Goal: Use online tool/utility: Utilize a website feature to perform a specific function

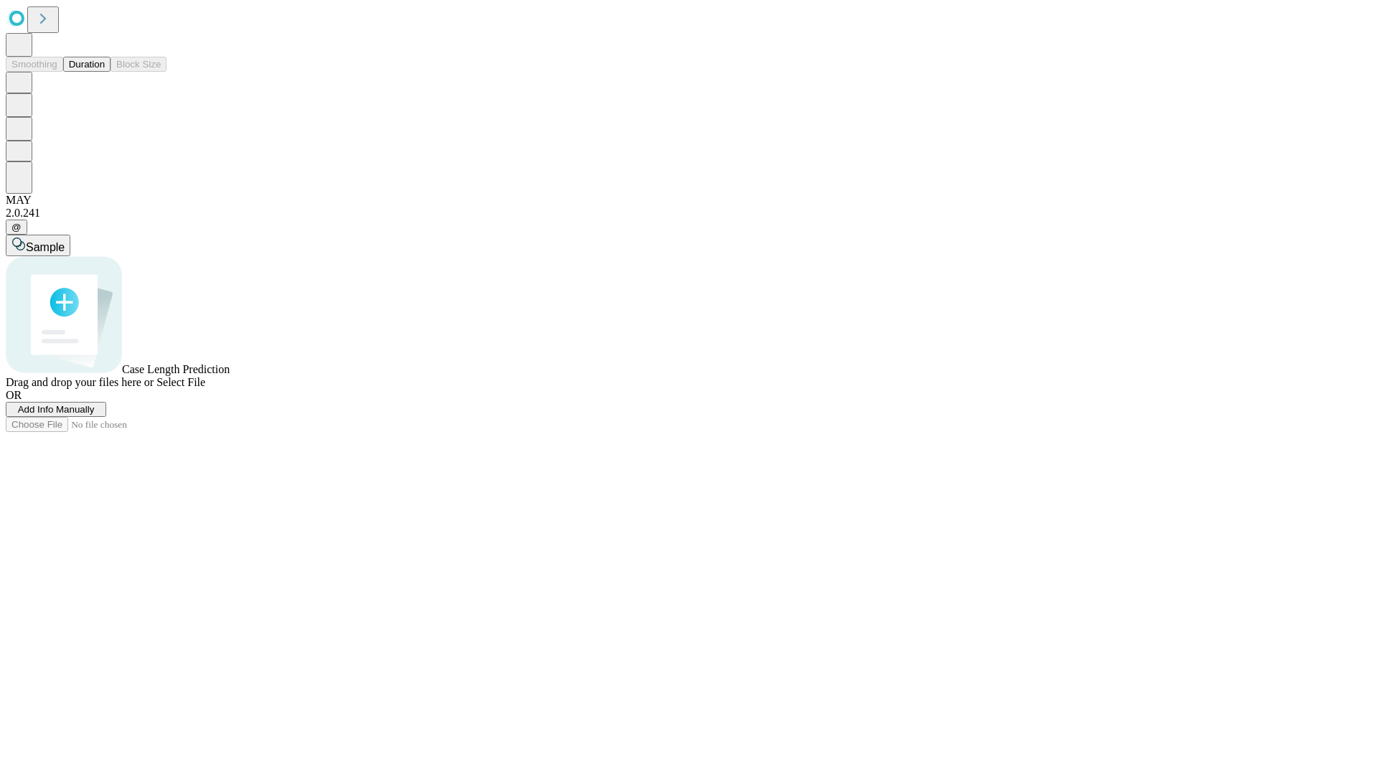
click at [105, 72] on button "Duration" at bounding box center [86, 64] width 47 height 15
click at [95, 415] on span "Add Info Manually" at bounding box center [56, 409] width 77 height 11
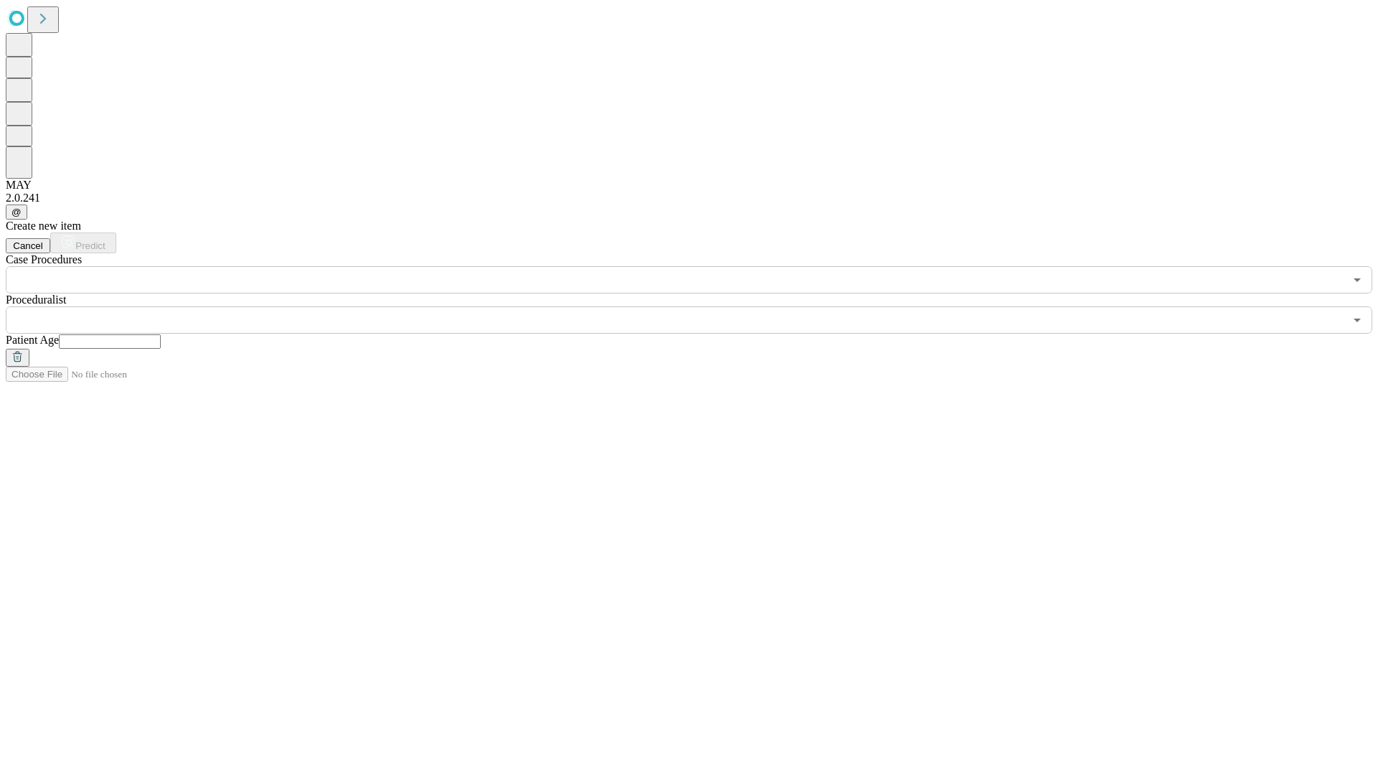
click at [161, 335] on input "text" at bounding box center [110, 342] width 102 height 14
type input "**"
click at [699, 307] on input "text" at bounding box center [675, 320] width 1339 height 27
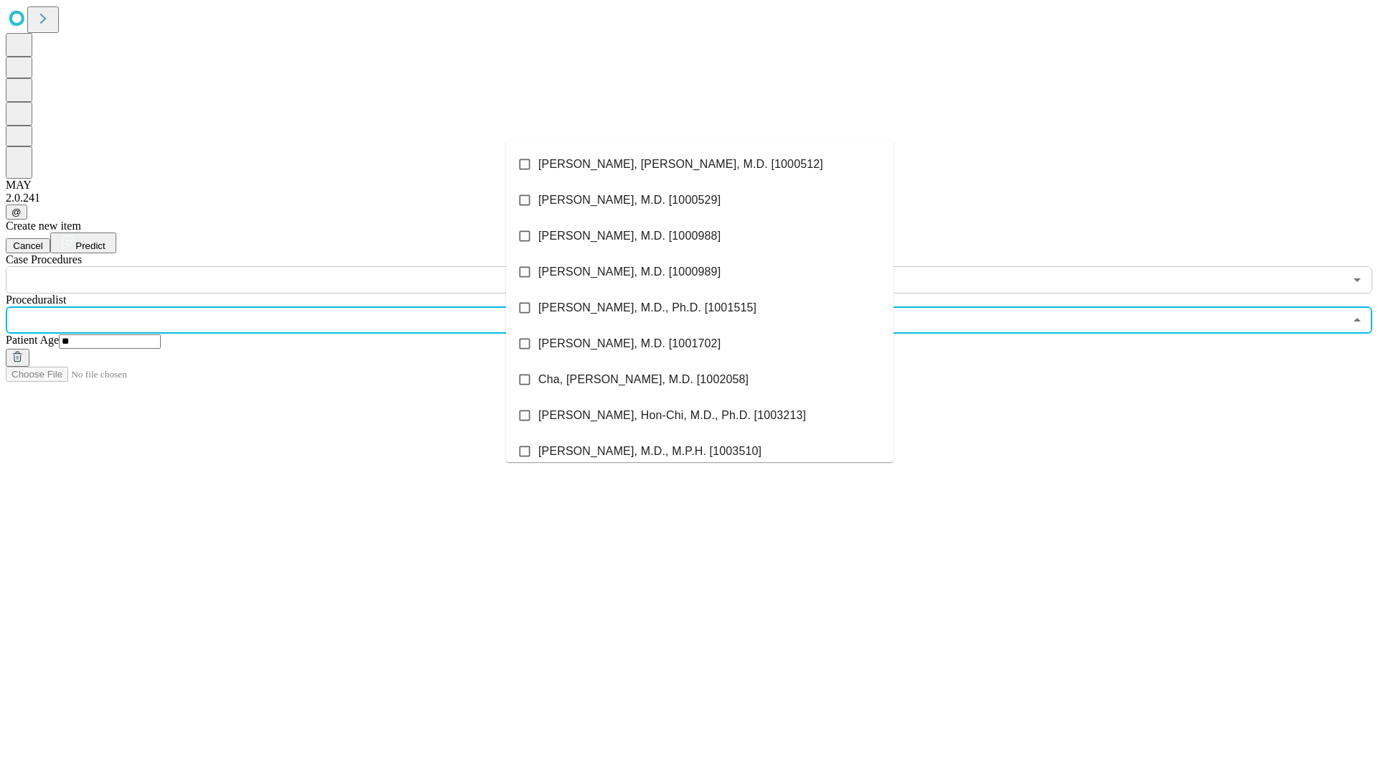
click at [700, 164] on li "[PERSON_NAME], [PERSON_NAME], M.D. [1000512]" at bounding box center [700, 164] width 388 height 36
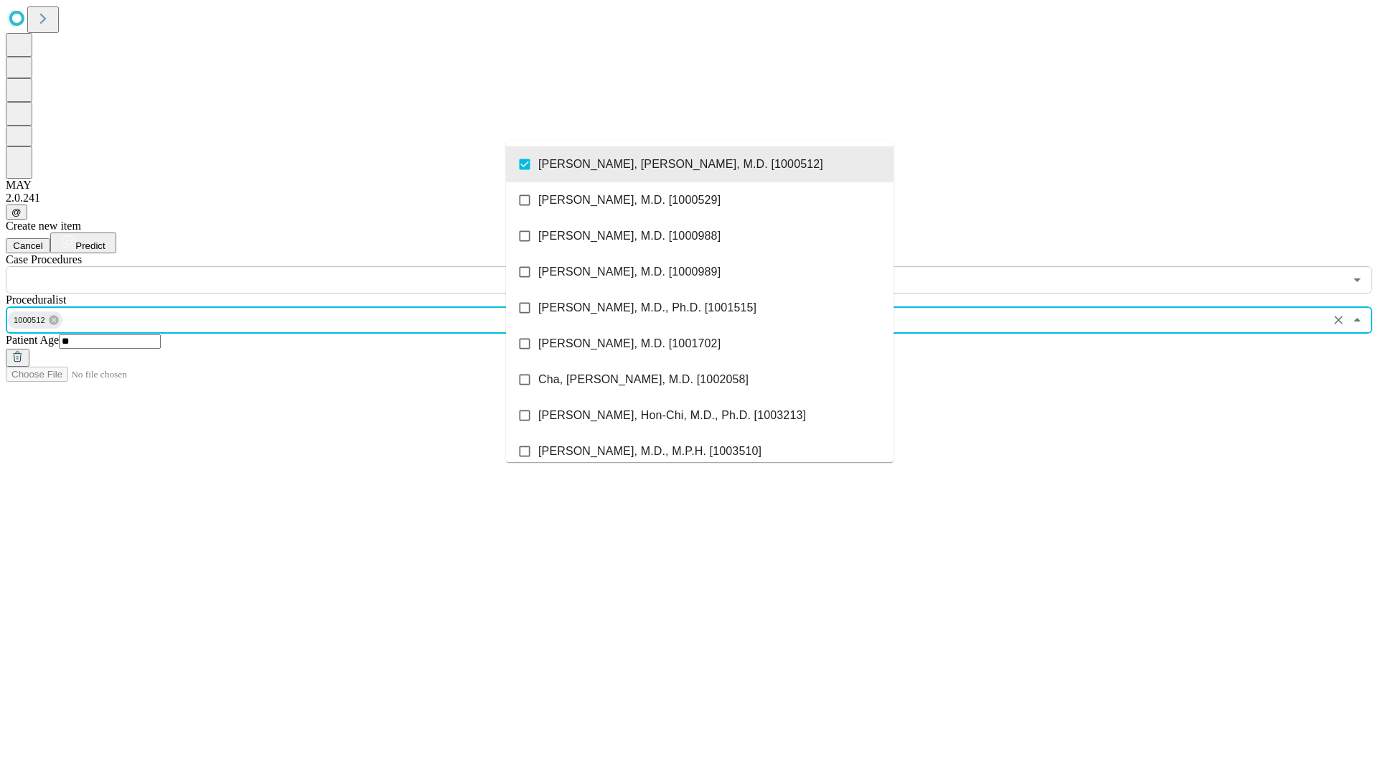
click at [302, 266] on input "text" at bounding box center [675, 279] width 1339 height 27
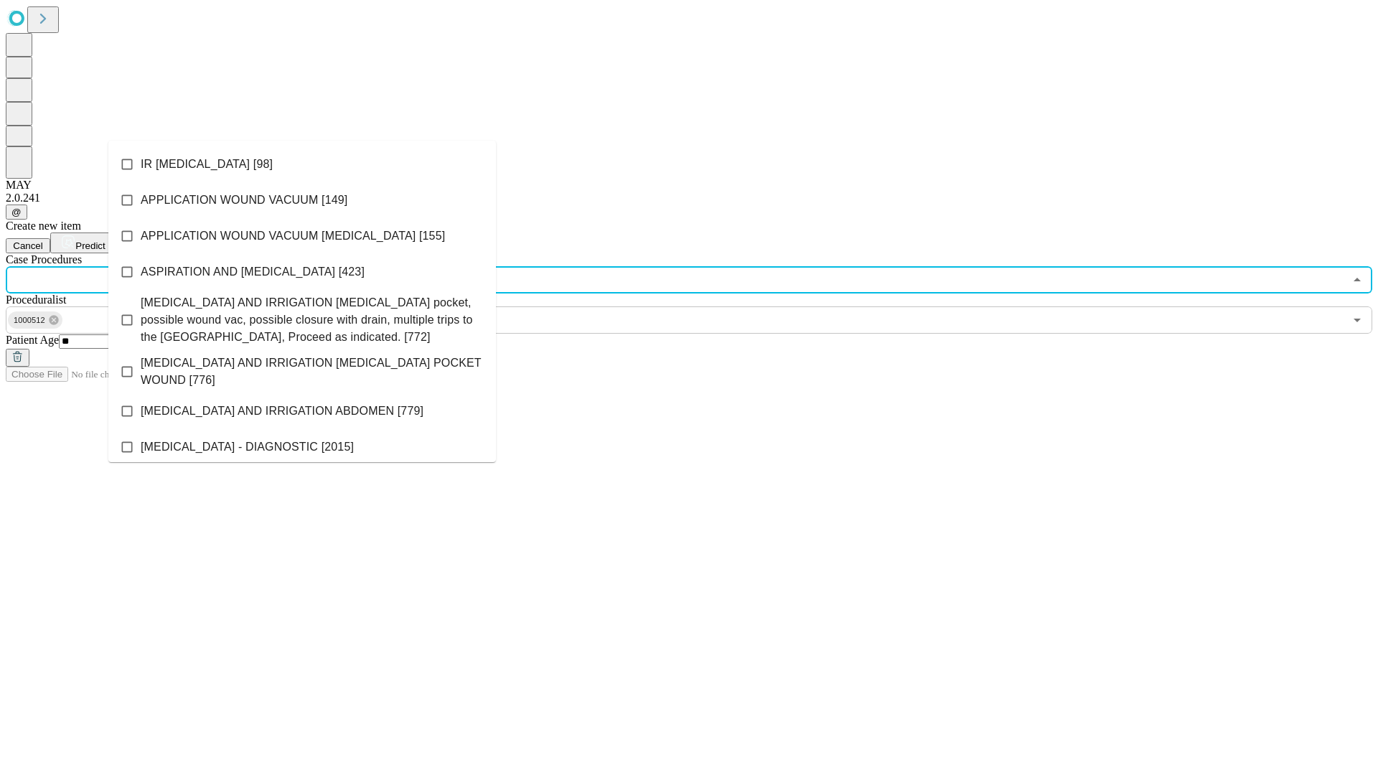
click at [302, 164] on li "IR [MEDICAL_DATA] [98]" at bounding box center [302, 164] width 388 height 36
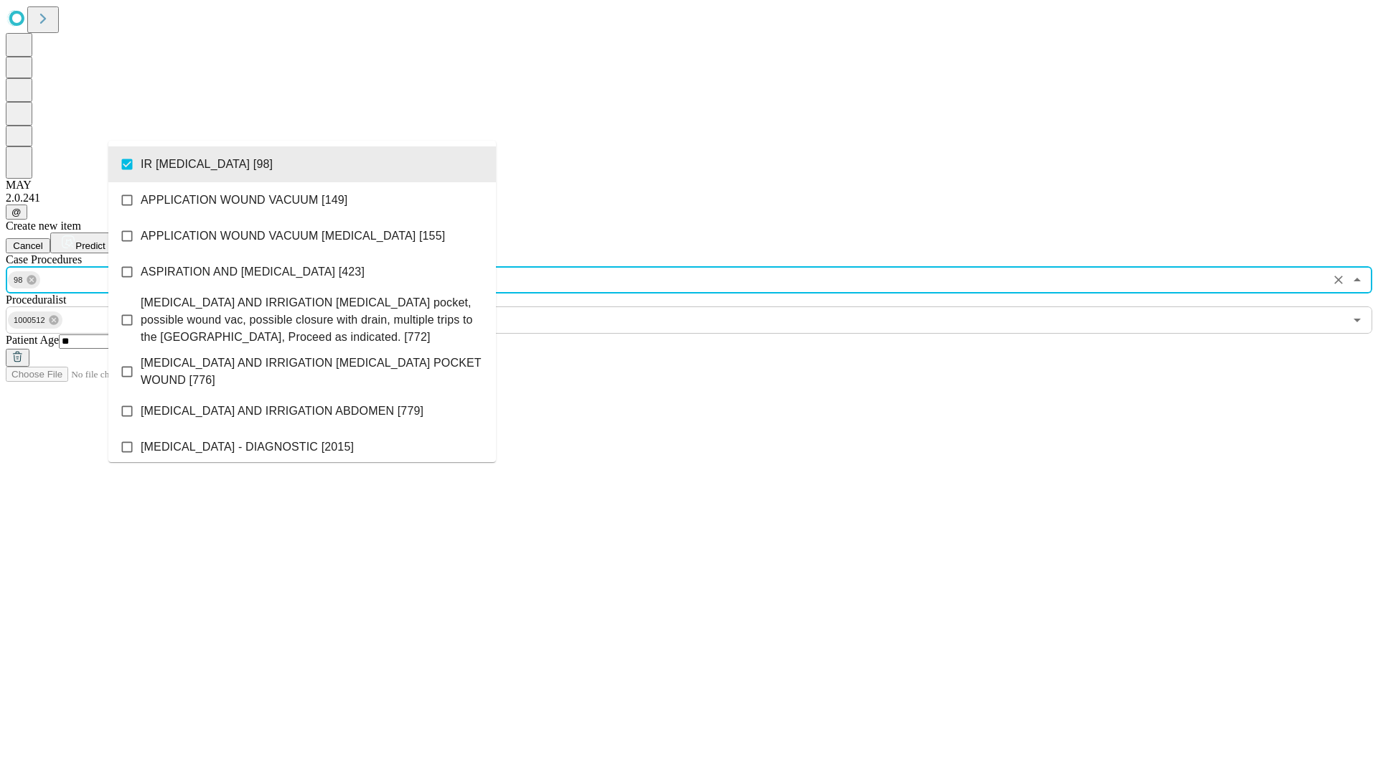
click at [105, 241] on span "Predict" at bounding box center [89, 246] width 29 height 11
